Goal: Navigation & Orientation: Find specific page/section

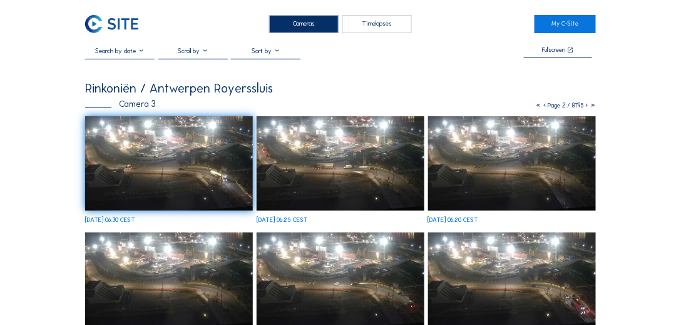
click at [125, 24] on img at bounding box center [111, 24] width 53 height 18
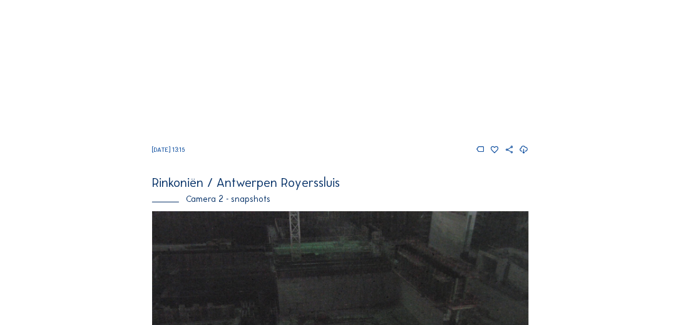
scroll to position [185, 0]
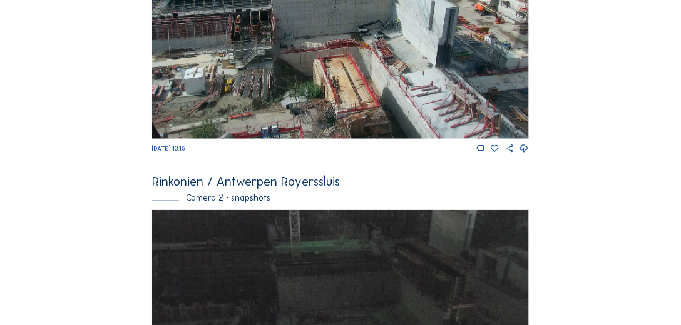
click at [341, 100] on img at bounding box center [340, 29] width 377 height 221
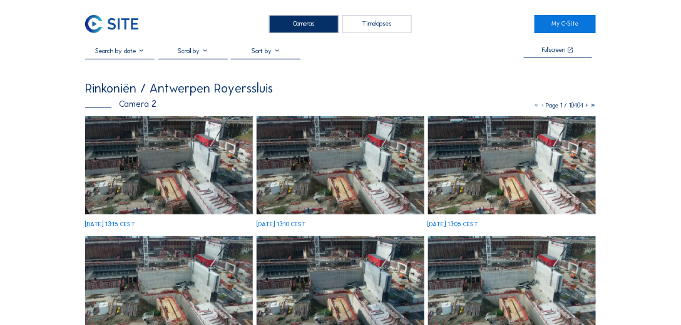
click at [153, 147] on img at bounding box center [169, 165] width 168 height 98
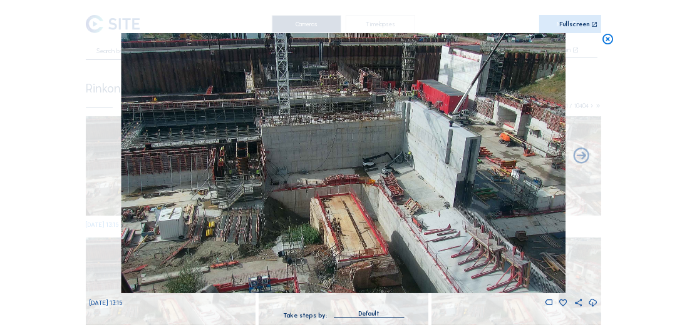
click at [603, 36] on icon at bounding box center [607, 39] width 13 height 13
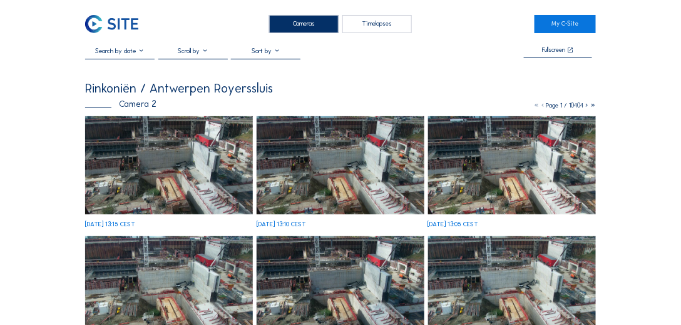
click at [116, 16] on img at bounding box center [111, 24] width 53 height 18
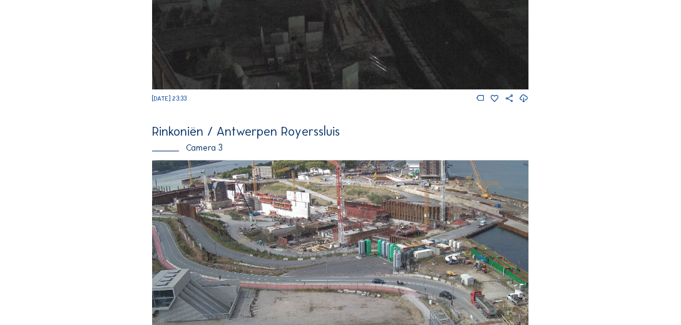
scroll to position [879, 0]
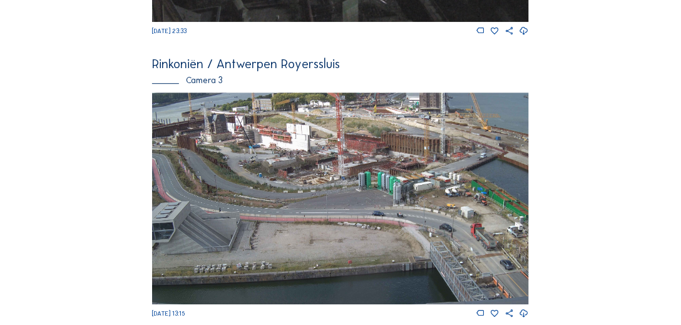
click at [329, 158] on img at bounding box center [340, 199] width 377 height 212
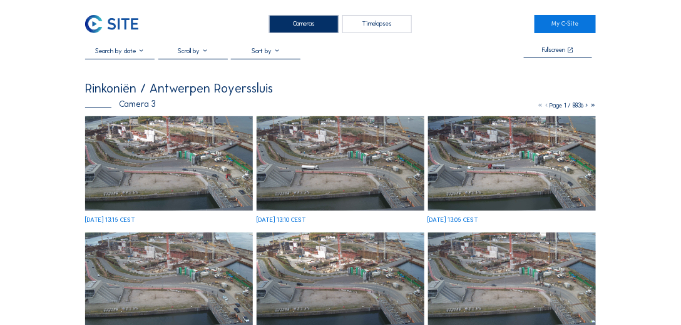
click at [230, 163] on img at bounding box center [169, 163] width 168 height 95
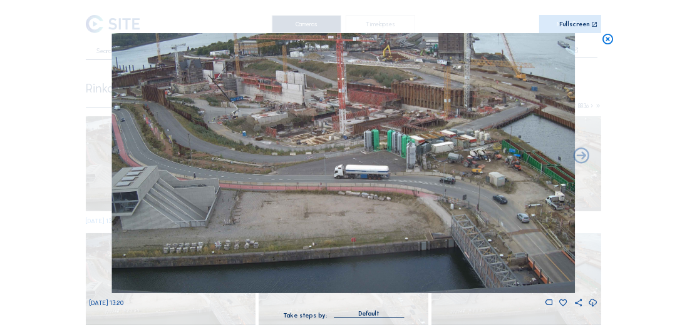
click at [605, 33] on icon at bounding box center [607, 39] width 13 height 13
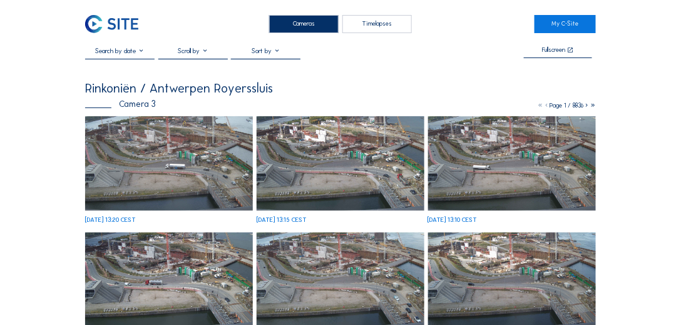
click at [113, 26] on img at bounding box center [111, 24] width 53 height 18
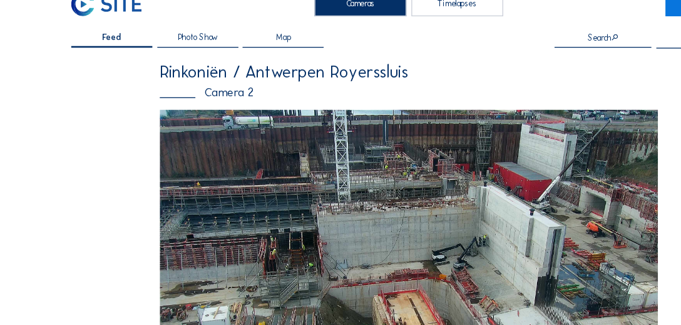
scroll to position [16, 0]
